Goal: Find specific page/section

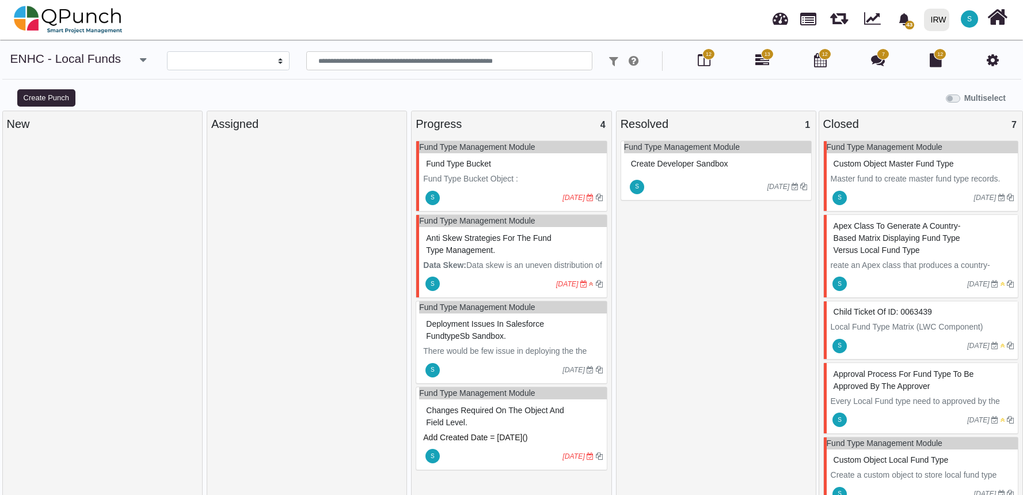
select select
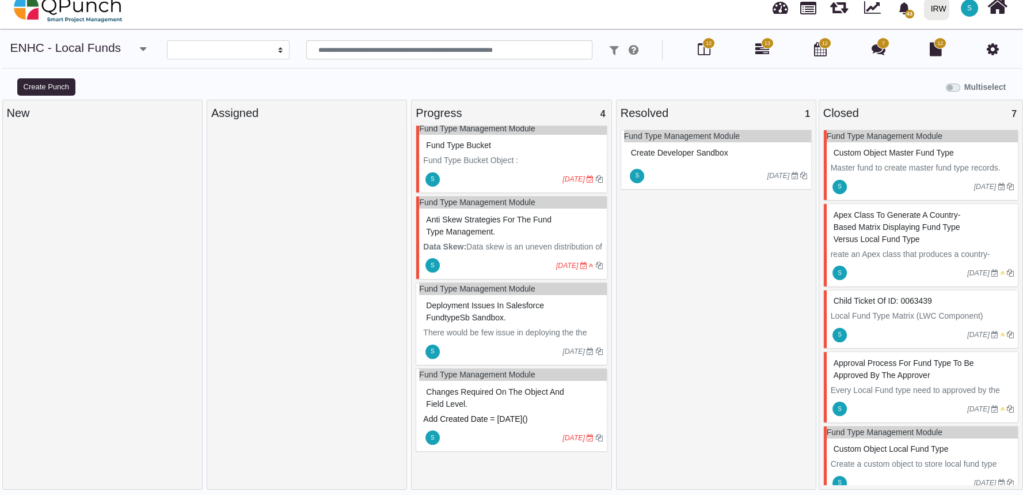
scroll to position [7, 0]
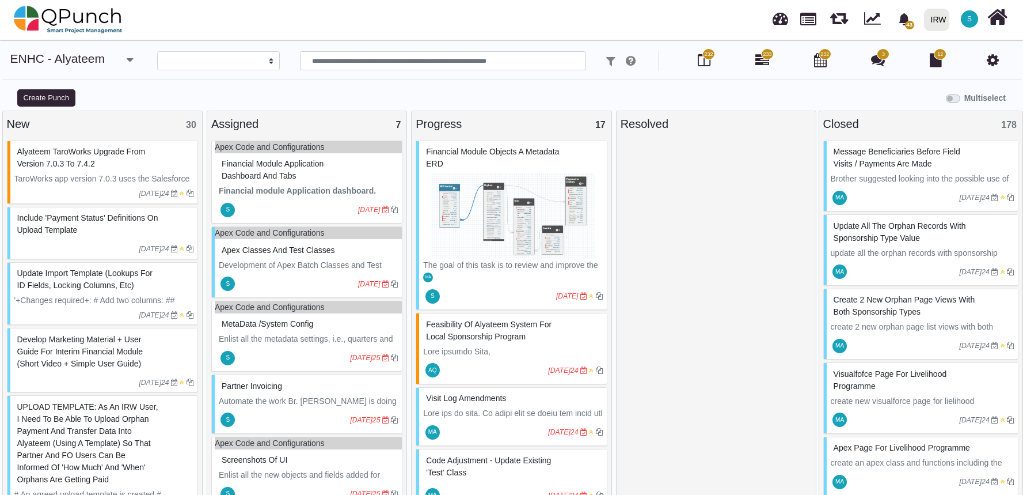
select select
click at [493, 230] on img at bounding box center [512, 216] width 179 height 86
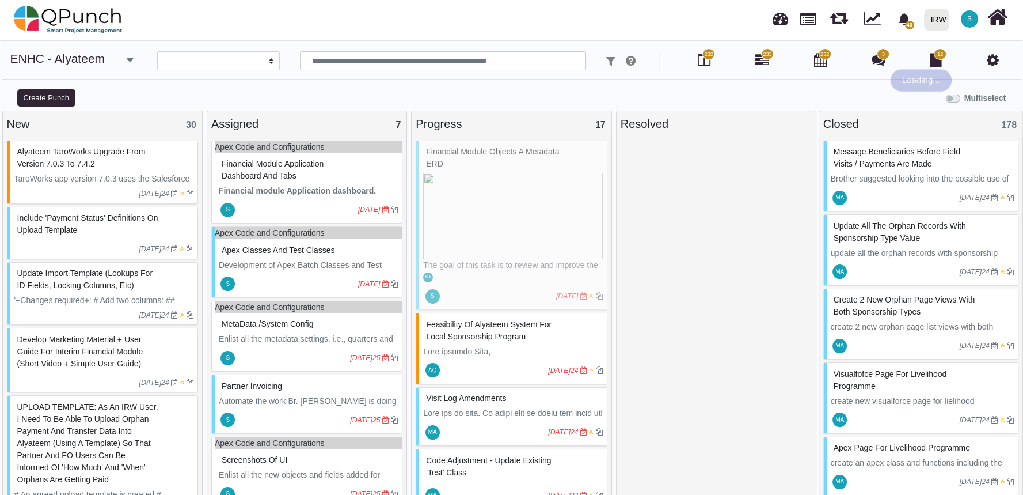
click at [493, 230] on div "Financial Module Objects a metadata ERD The goal of this task is to review and …" at bounding box center [511, 225] width 191 height 170
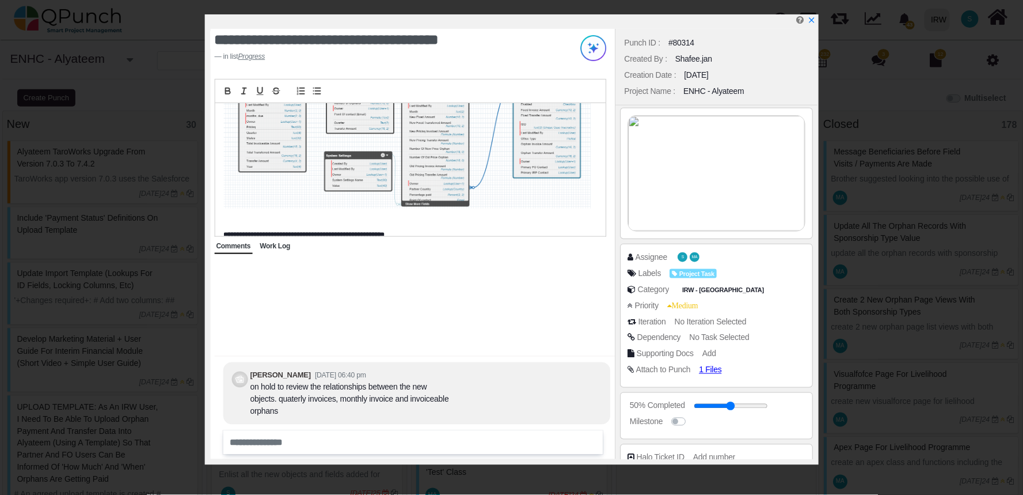
scroll to position [219, 0]
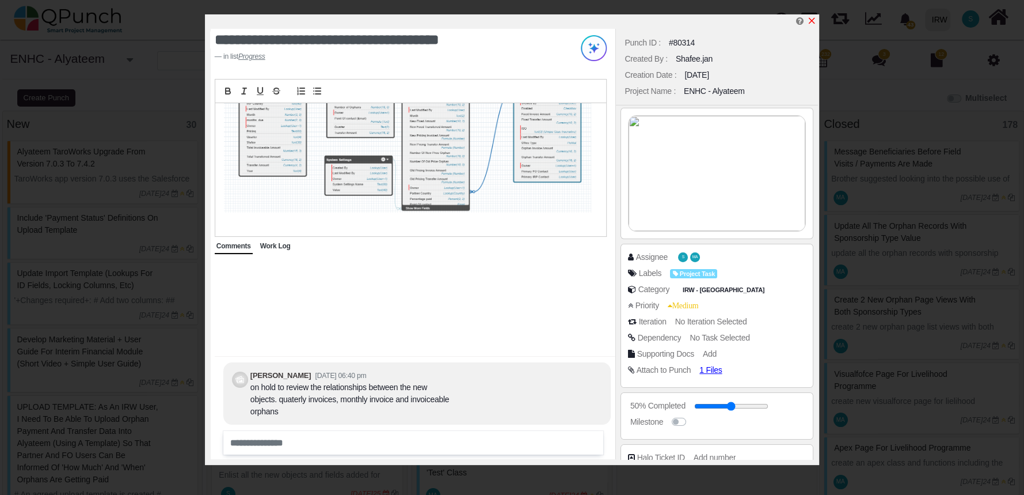
click at [809, 19] on icon "x" at bounding box center [812, 21] width 6 height 6
